Goal: Find contact information: Find contact information

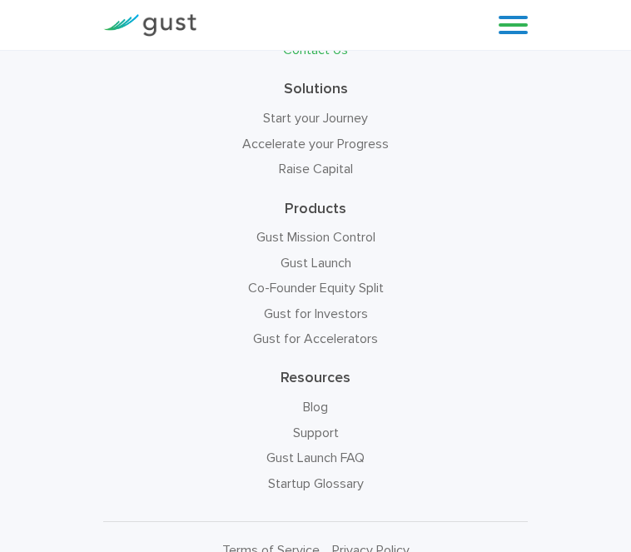
scroll to position [930, 0]
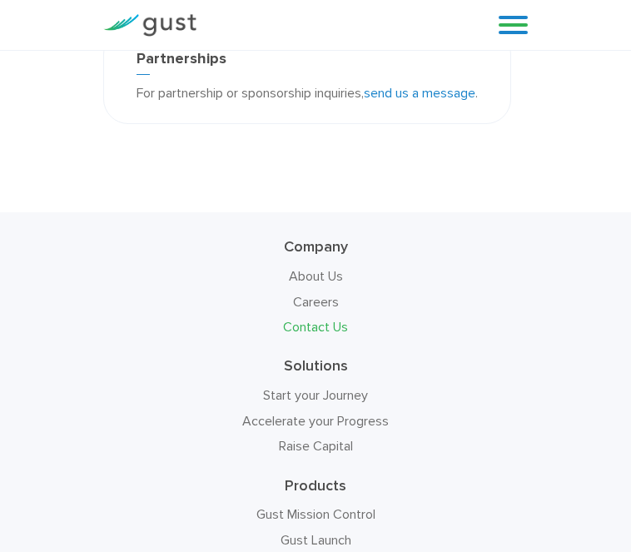
click at [528, 29] on link at bounding box center [513, 24] width 29 height 25
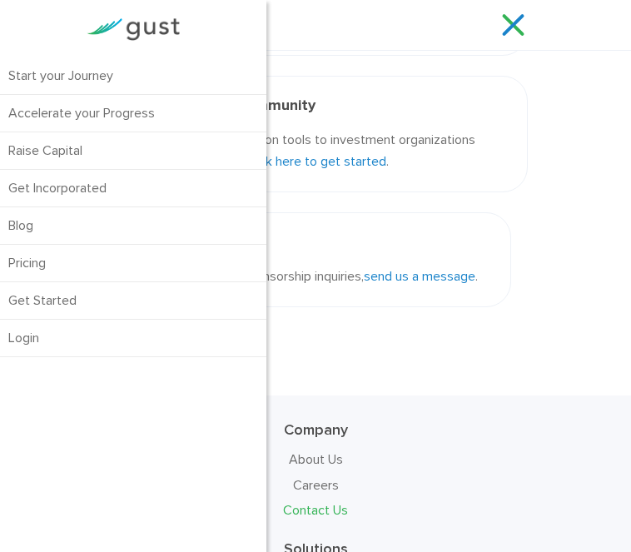
scroll to position [810, 0]
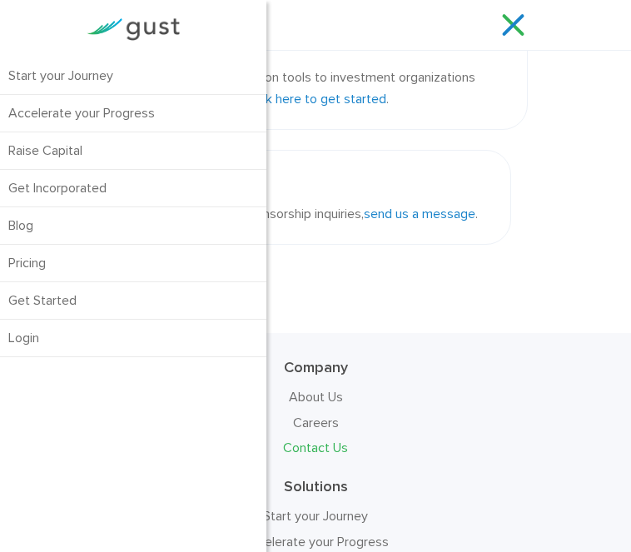
click at [528, 32] on link at bounding box center [513, 24] width 29 height 25
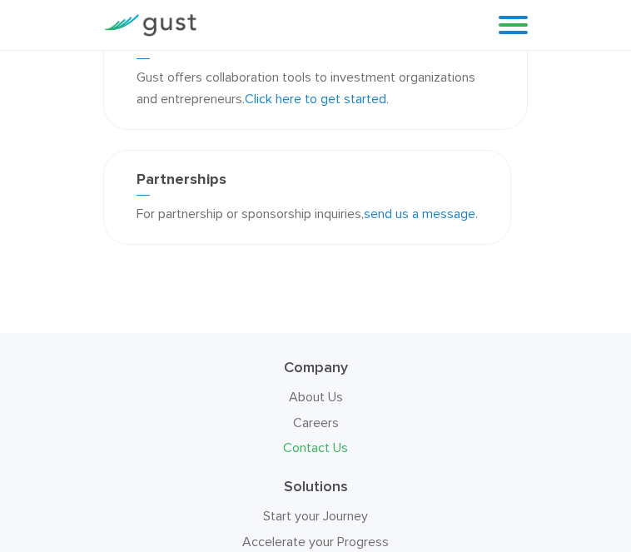
click at [364, 222] on link "send us a message" at bounding box center [420, 214] width 112 height 16
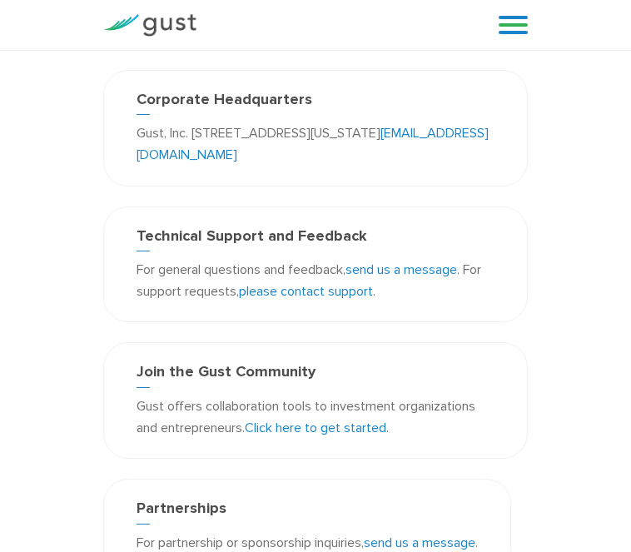
scroll to position [556, 0]
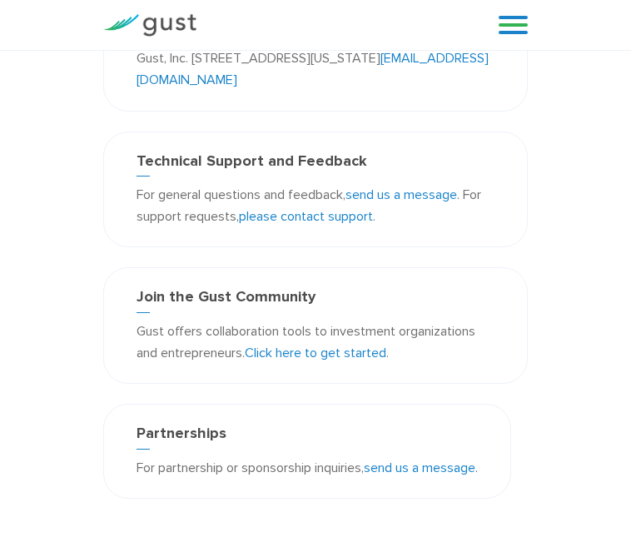
click at [239, 224] on link "please contact support" at bounding box center [306, 216] width 134 height 16
click at [501, 132] on div "Contact Us Corporate Headquarters Gust, Inc. [STREET_ADDRESS][US_STATE] [EMAIL_…" at bounding box center [315, 41] width 425 height 182
click at [528, 27] on link at bounding box center [513, 24] width 29 height 25
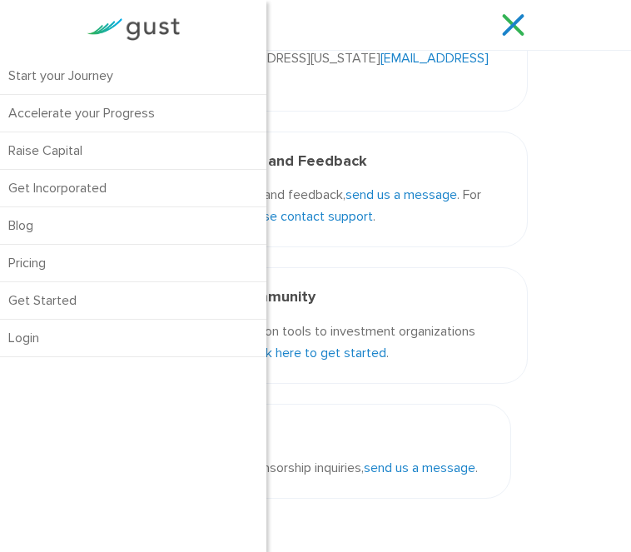
click at [528, 132] on div "Contact Us Corporate Headquarters Gust, Inc. [STREET_ADDRESS][US_STATE] [EMAIL_…" at bounding box center [315, 41] width 425 height 182
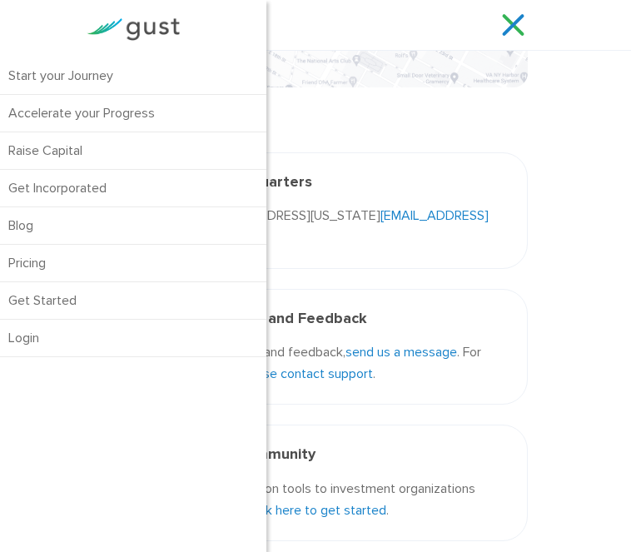
scroll to position [392, 0]
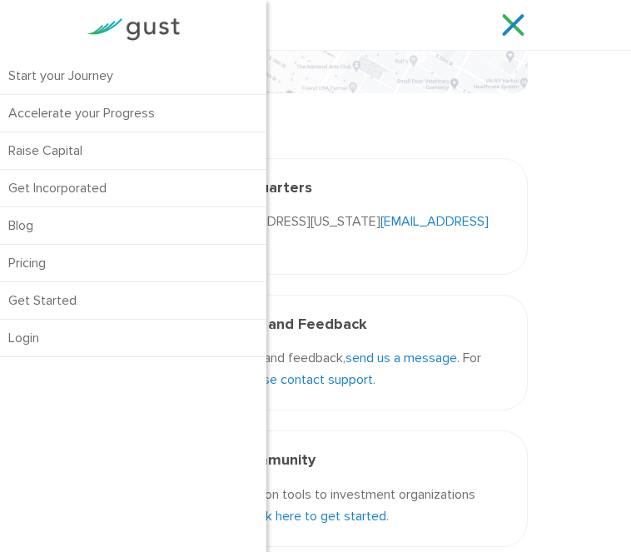
click at [528, 262] on div "Contact Us Corporate Headquarters Gust, Inc. [STREET_ADDRESS][US_STATE] [EMAIL_…" at bounding box center [315, 204] width 425 height 182
